Goal: Use online tool/utility: Utilize a website feature to perform a specific function

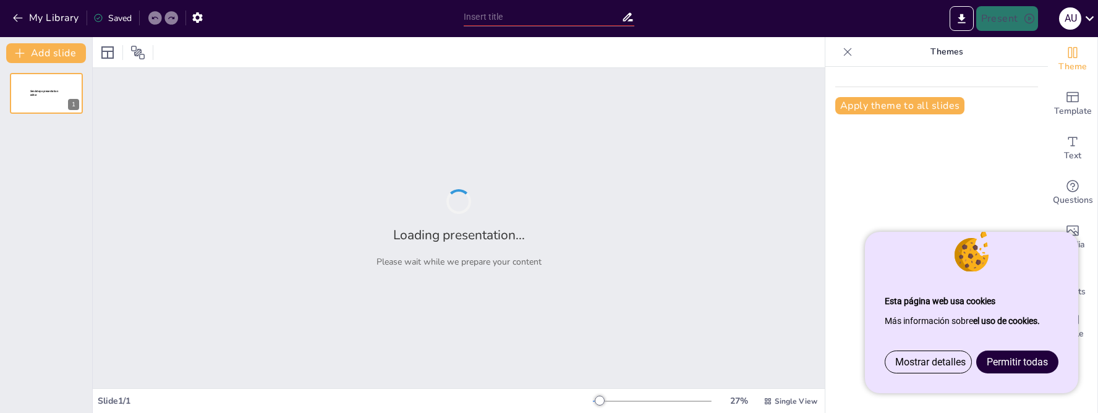
type input "Imported Radiología del tórax 18.58 [Autoguardado].pptx"
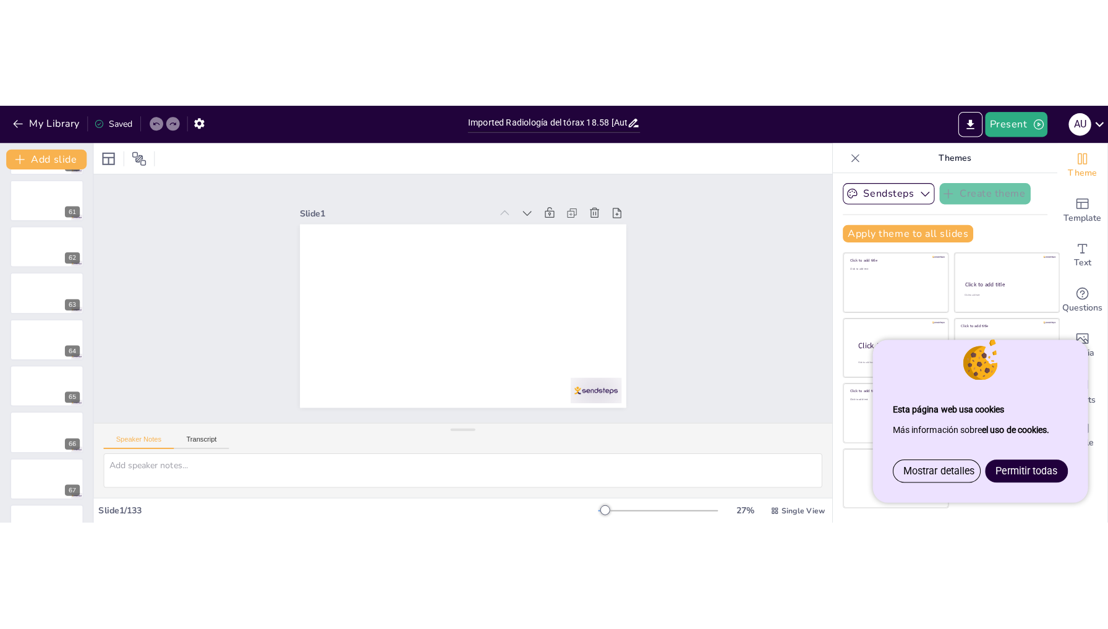
scroll to position [2967, 0]
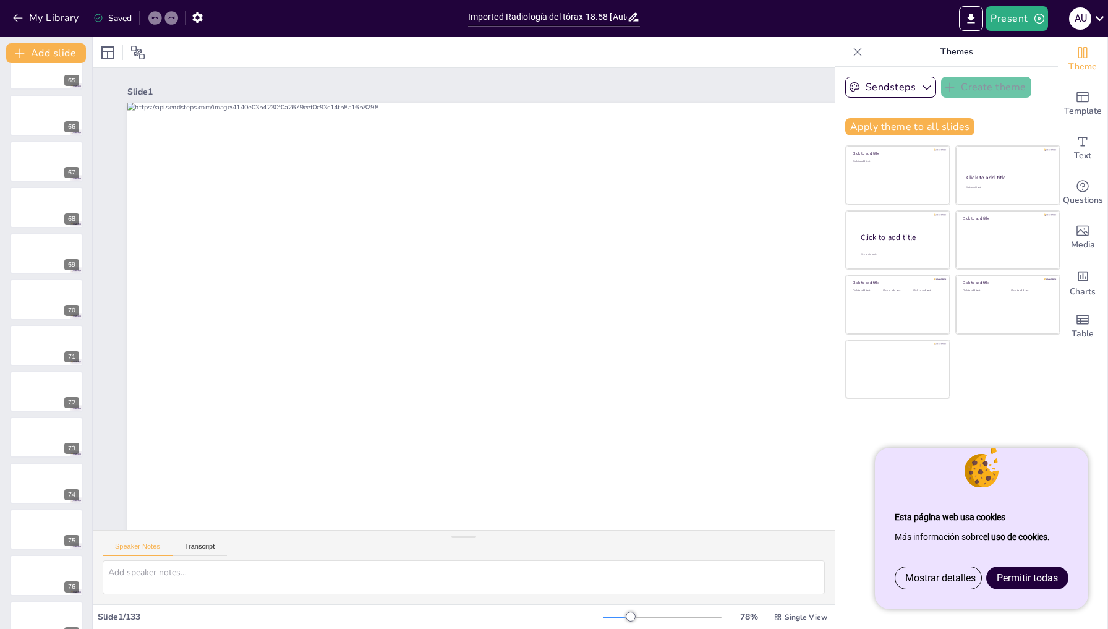
click at [1037, 412] on span "Permitir todas" at bounding box center [1027, 578] width 61 height 12
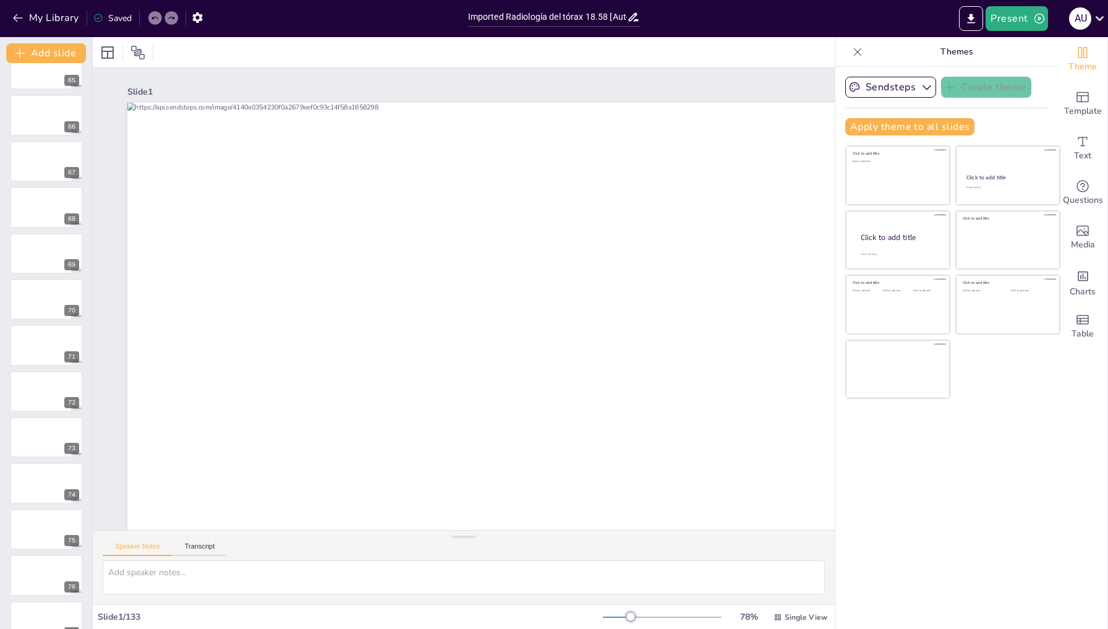
click at [624, 412] on div at bounding box center [662, 617] width 119 height 10
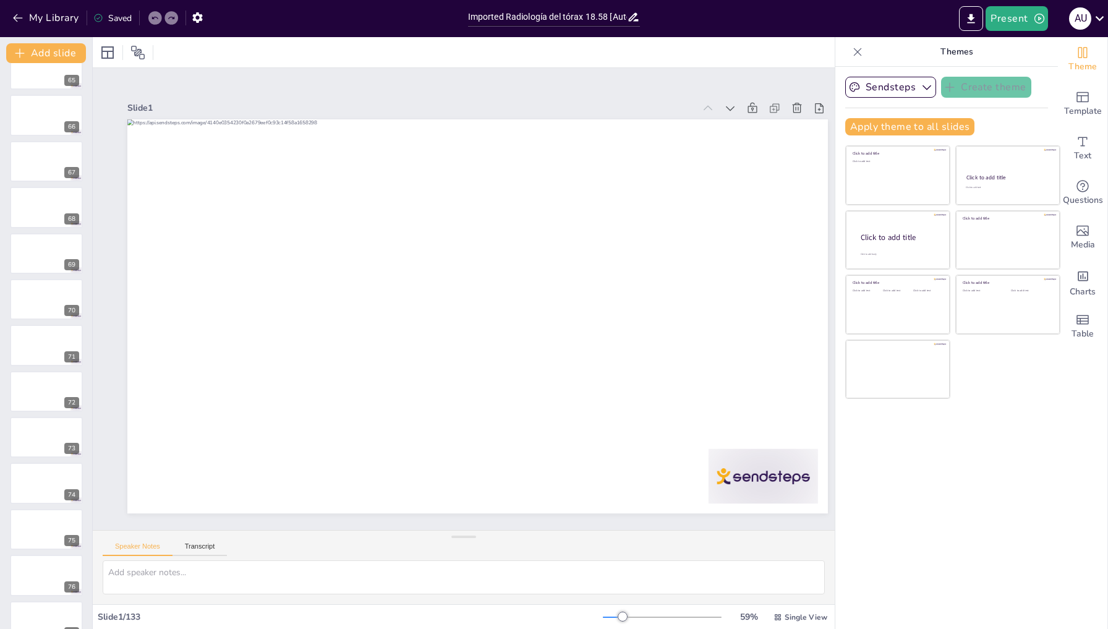
click at [624, 412] on div at bounding box center [623, 616] width 10 height 10
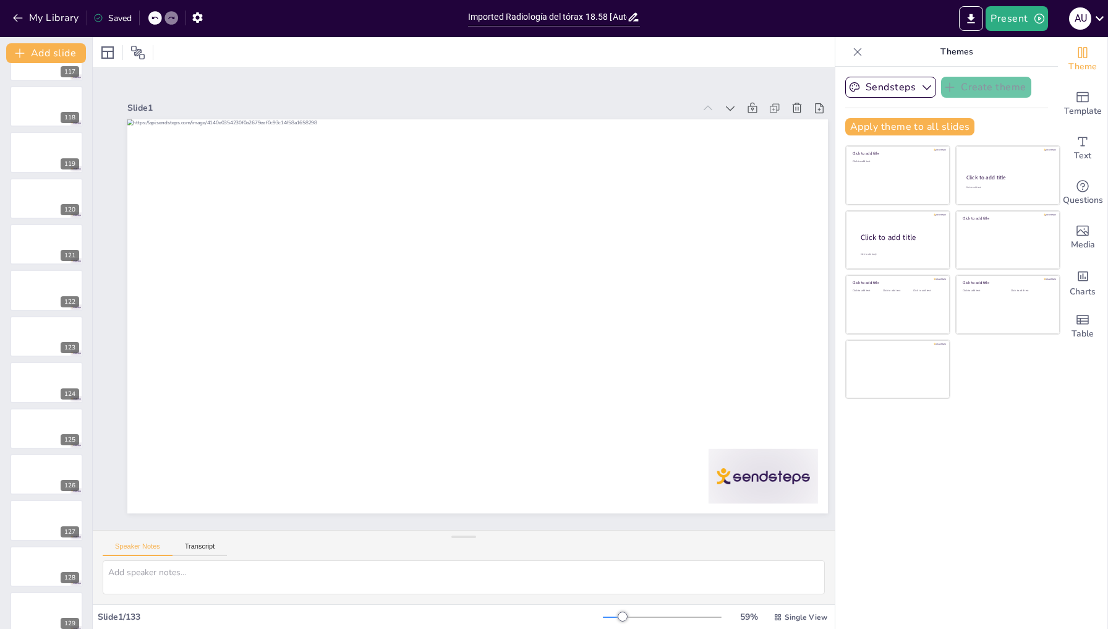
scroll to position [5565, 0]
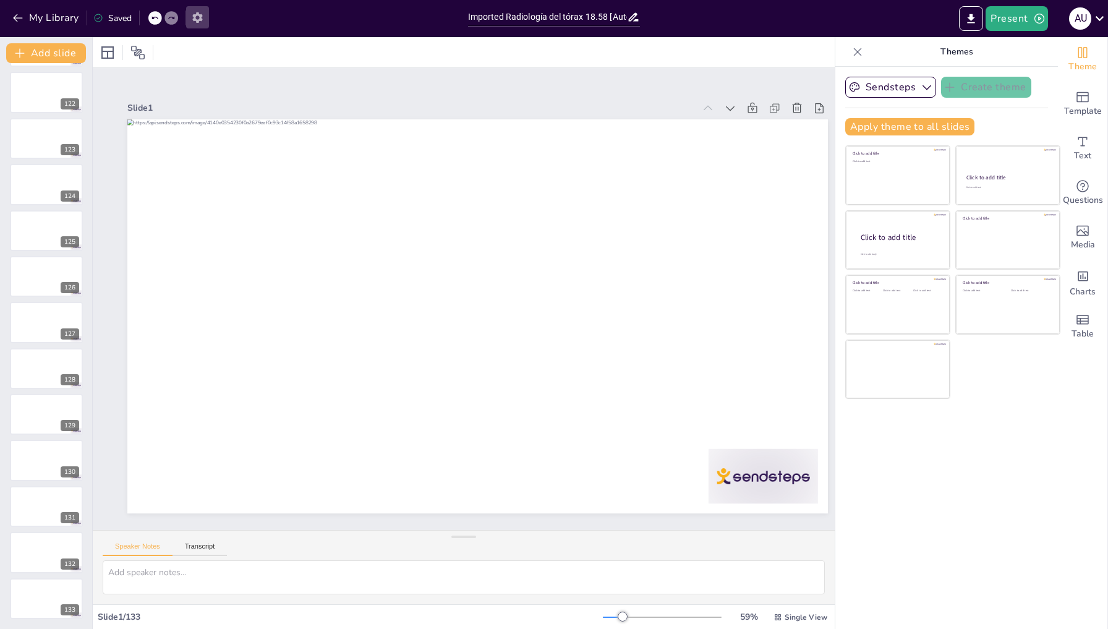
click at [195, 17] on icon "button" at bounding box center [197, 17] width 10 height 11
click at [754, 412] on icon at bounding box center [762, 434] width 17 height 17
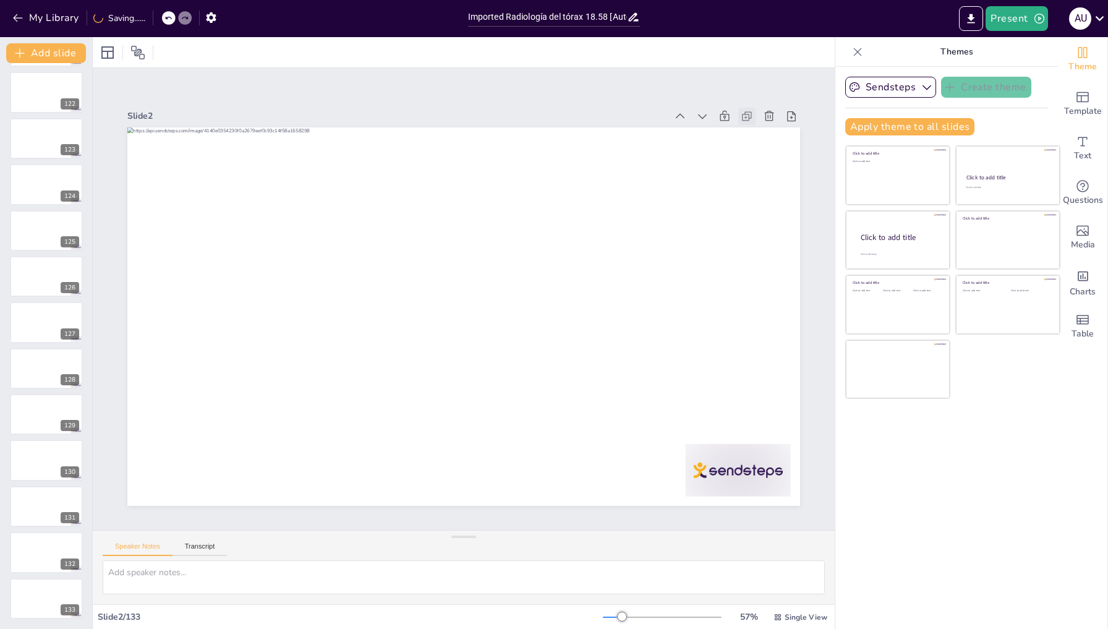
click at [653, 412] on icon at bounding box center [647, 582] width 12 height 12
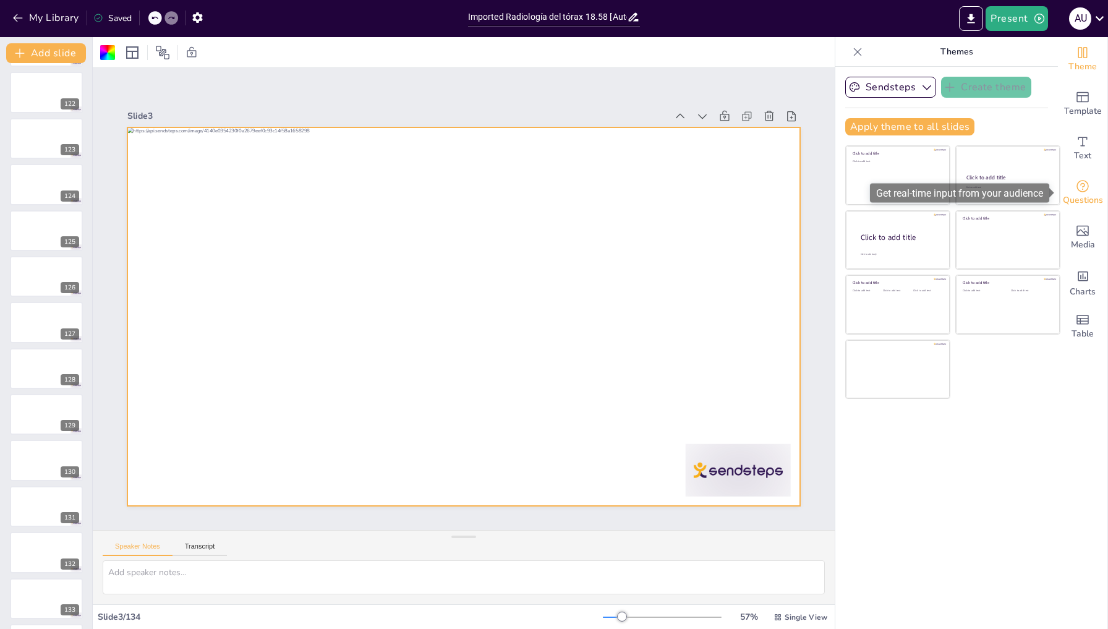
click at [1086, 186] on icon "Get real-time input from your audience" at bounding box center [1082, 186] width 15 height 15
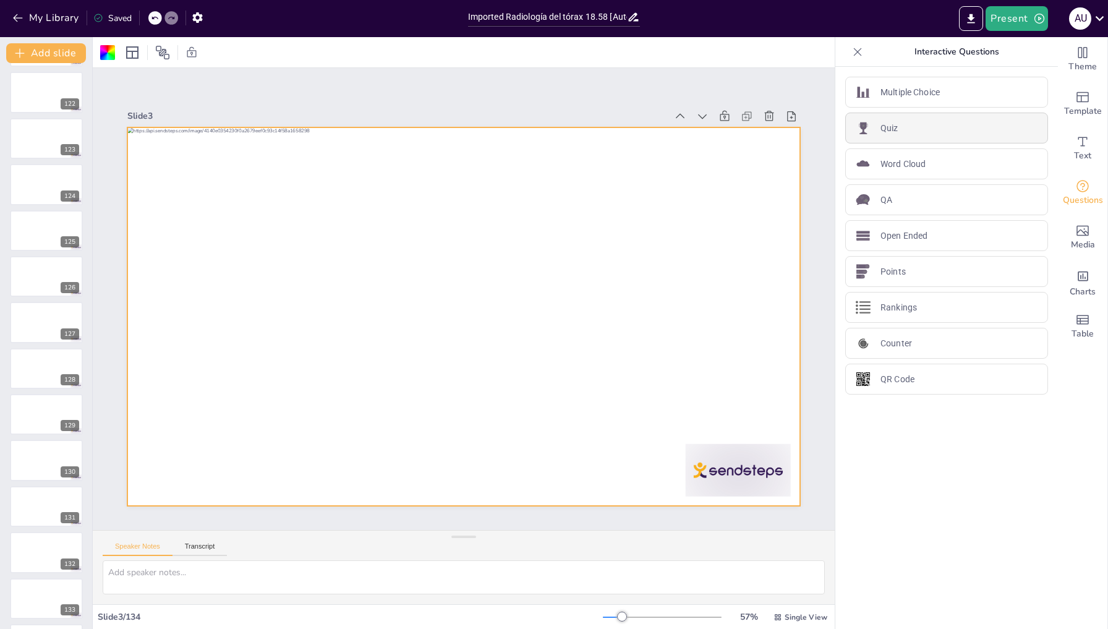
click at [895, 127] on p "Quiz" at bounding box center [889, 128] width 18 height 13
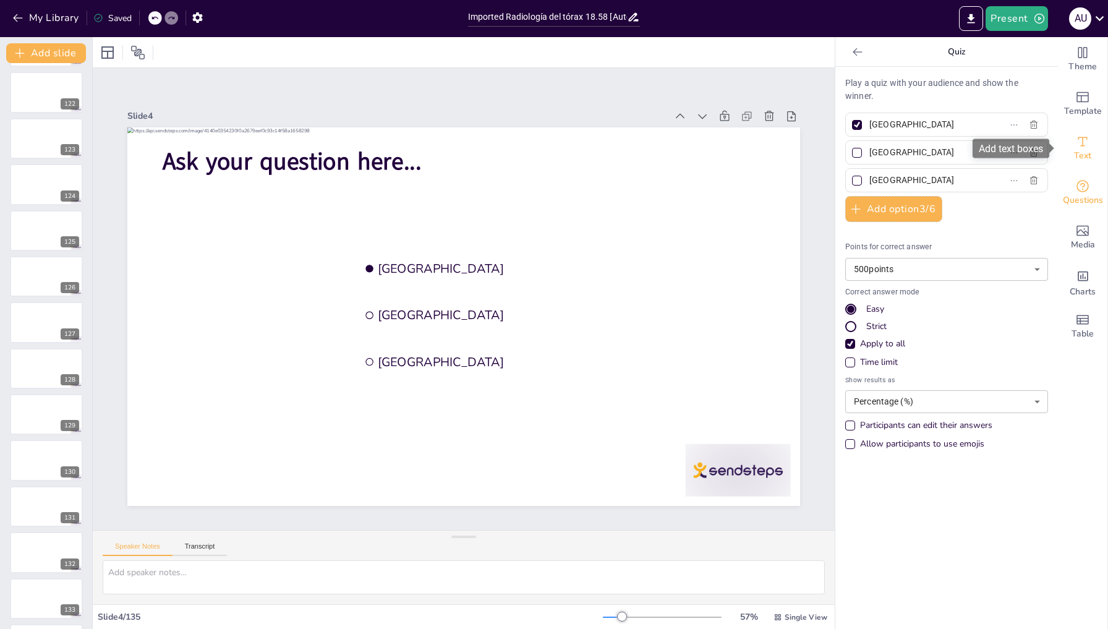
click at [1080, 151] on span "Text" at bounding box center [1082, 156] width 17 height 14
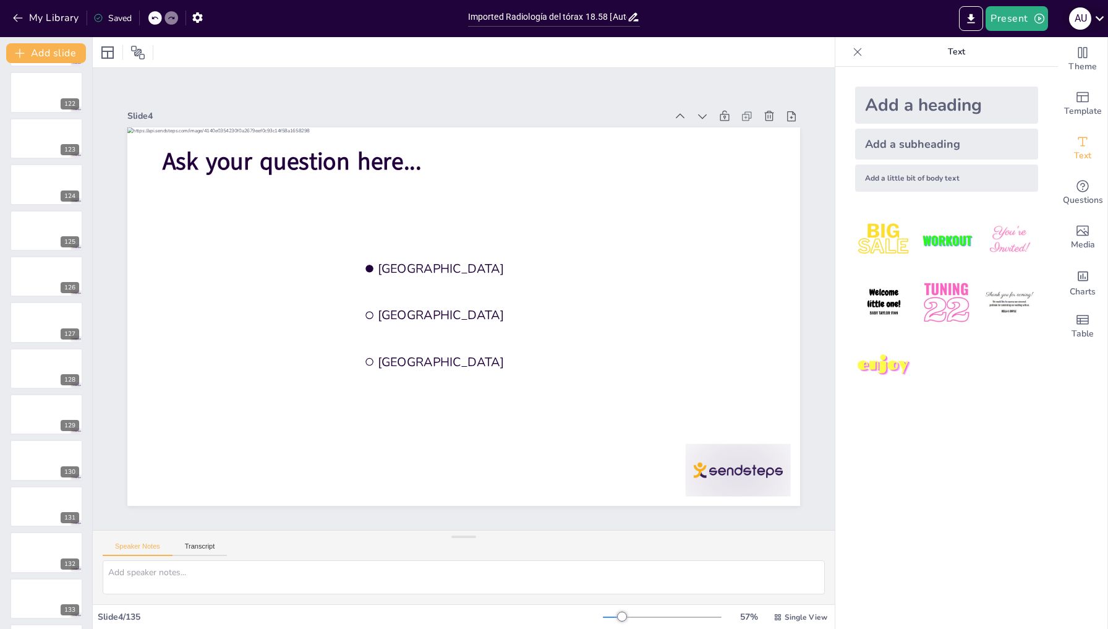
click at [1097, 19] on icon at bounding box center [1099, 18] width 9 height 5
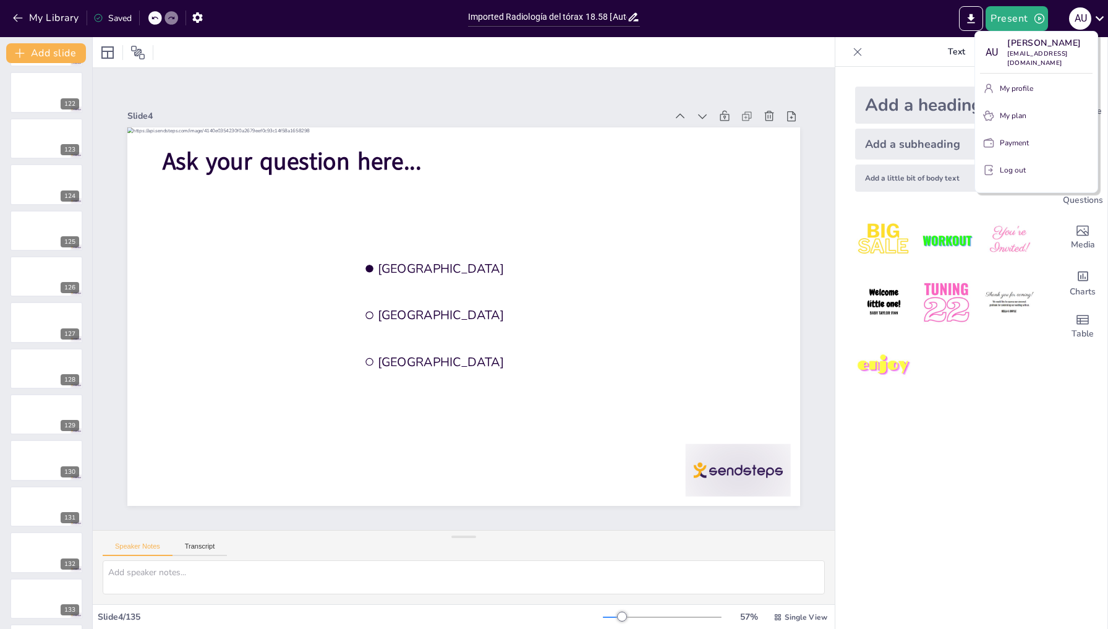
click at [15, 15] on div at bounding box center [554, 314] width 1108 height 629
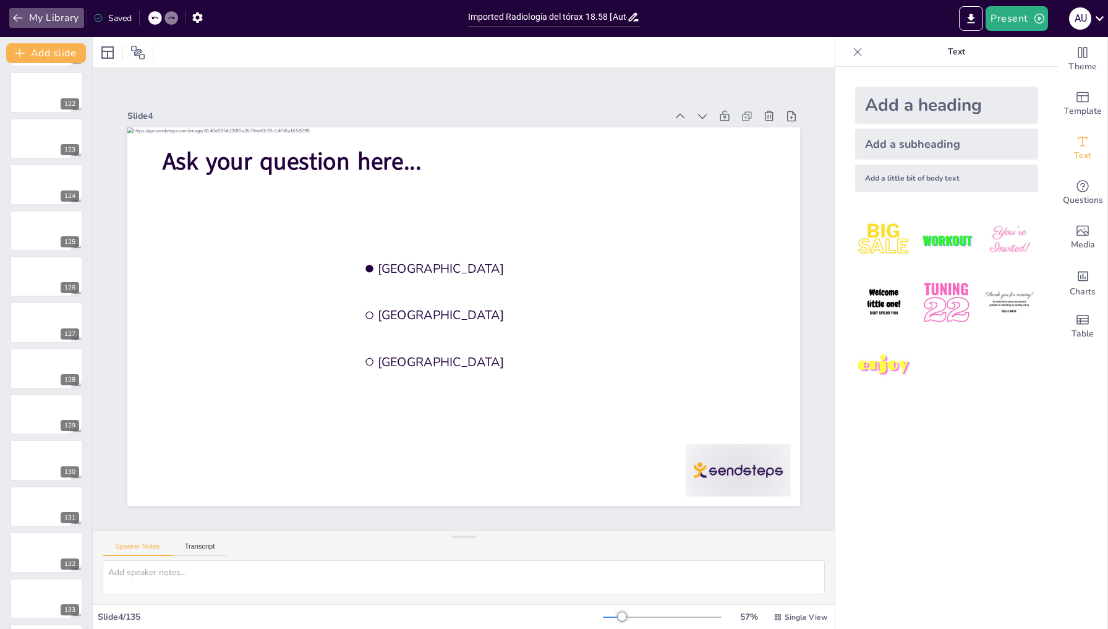
click at [15, 15] on icon "button" at bounding box center [18, 18] width 12 height 12
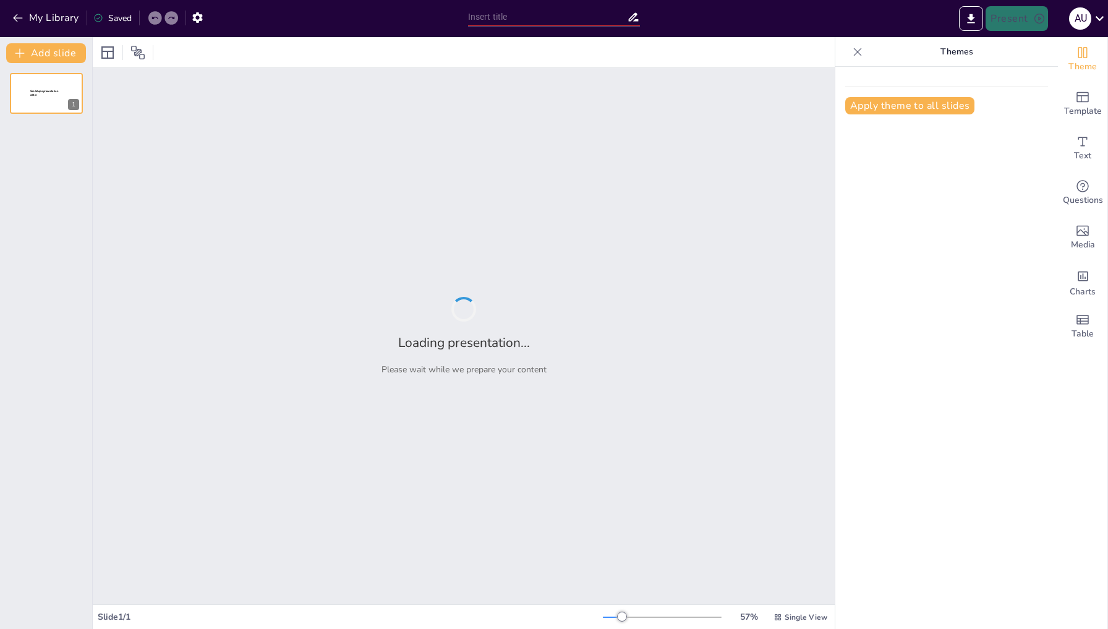
type input "Imported Radiología del tórax 18.58 [Autoguardado].pptx"
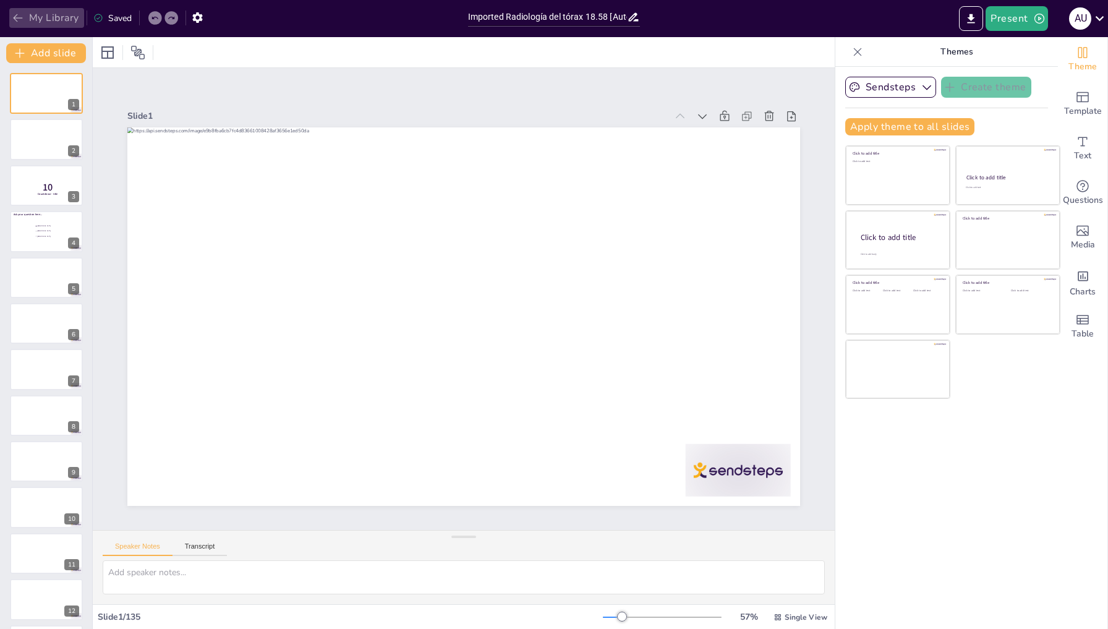
click at [20, 16] on icon "button" at bounding box center [18, 18] width 12 height 12
